Goal: Transaction & Acquisition: Purchase product/service

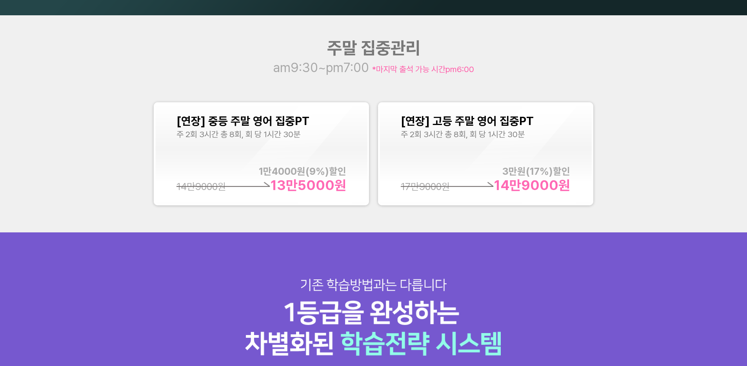
scroll to position [992, 0]
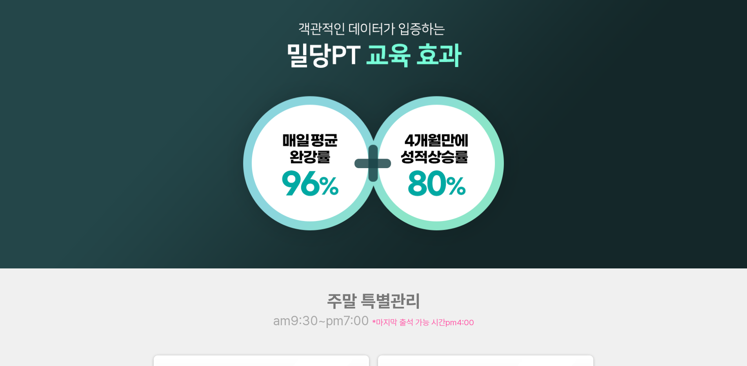
scroll to position [742, 0]
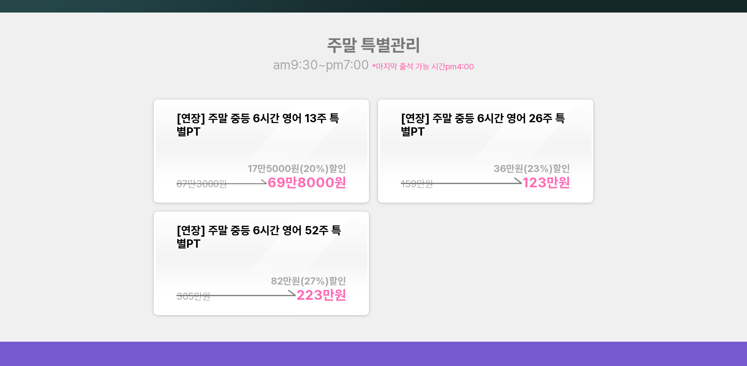
scroll to position [986, 0]
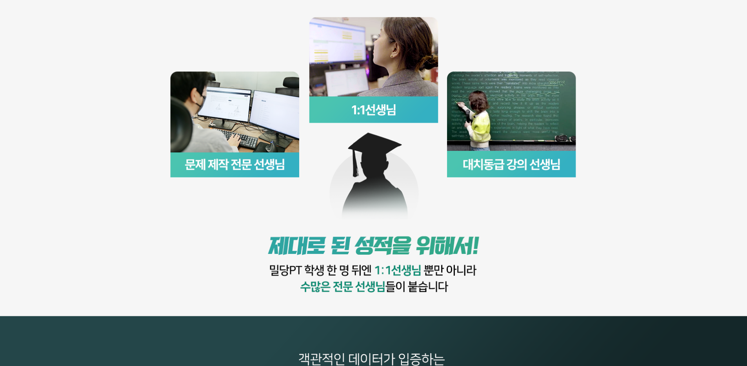
scroll to position [396, 0]
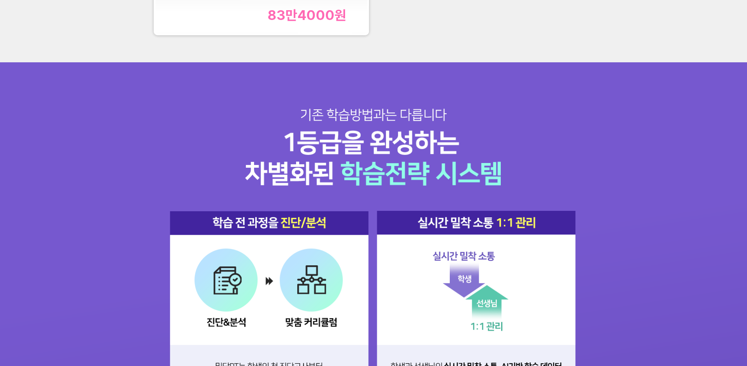
scroll to position [1159, 0]
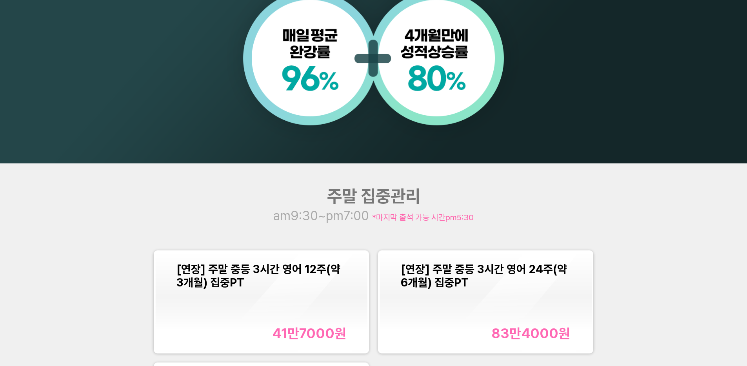
scroll to position [825, 0]
